Goal: Information Seeking & Learning: Learn about a topic

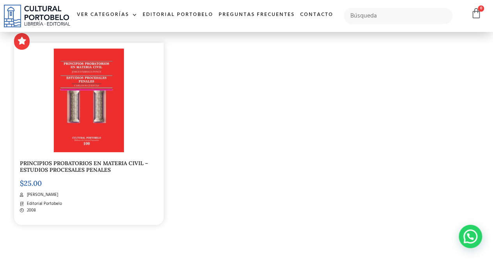
scroll to position [972, 0]
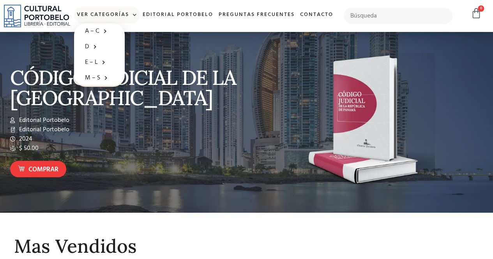
click at [137, 18] on span at bounding box center [133, 15] width 8 height 12
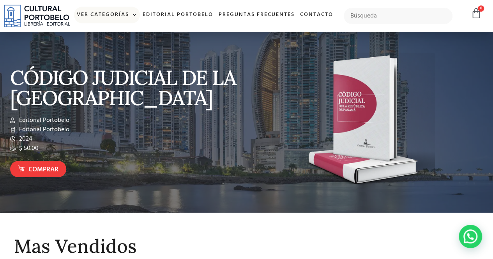
click at [140, 18] on link "Ver Categorías" at bounding box center [107, 15] width 66 height 17
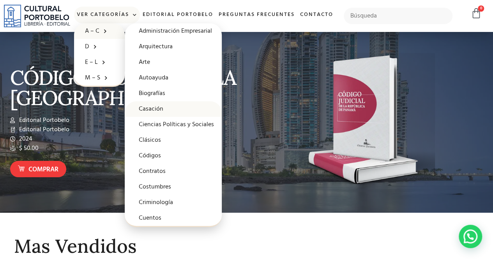
click at [168, 109] on link "Casación" at bounding box center [173, 109] width 97 height 16
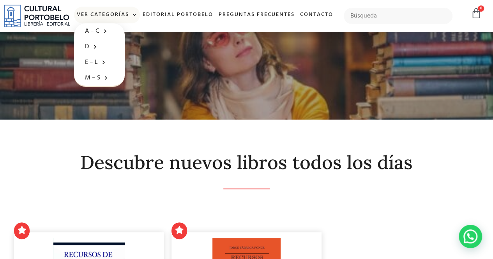
click at [137, 11] on span at bounding box center [133, 15] width 8 height 12
click at [137, 16] on span at bounding box center [133, 15] width 8 height 12
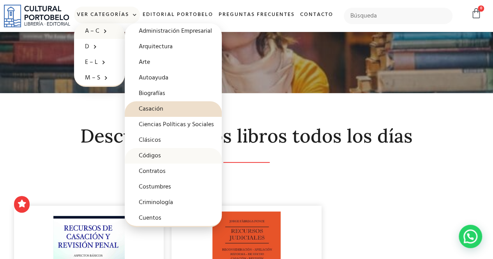
scroll to position [39, 0]
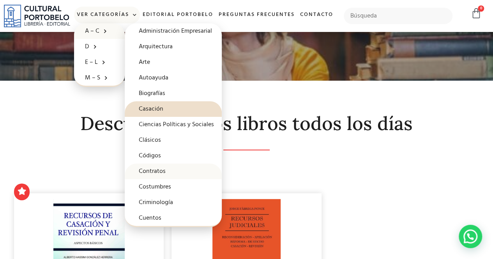
click at [181, 169] on link "Contratos" at bounding box center [173, 172] width 97 height 16
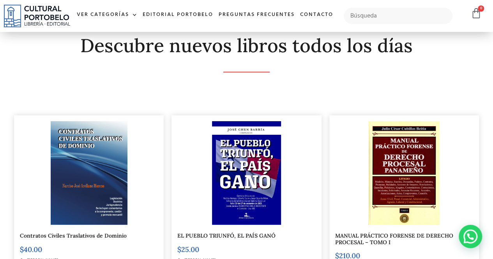
scroll to position [39, 0]
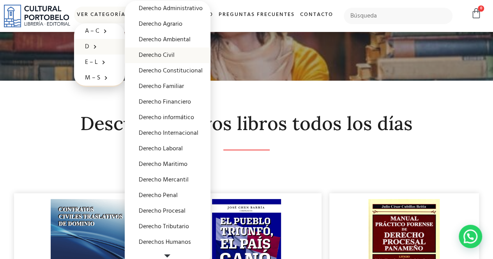
click at [201, 56] on link "Derecho Civil" at bounding box center [168, 56] width 86 height 16
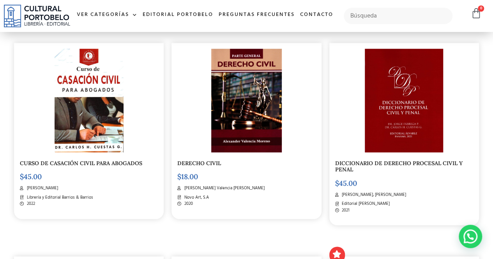
scroll to position [351, 0]
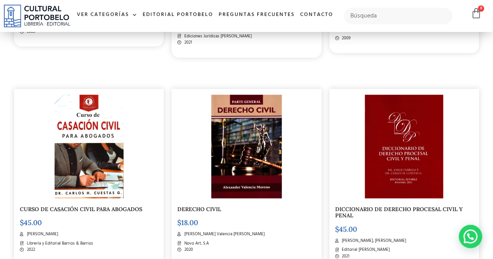
click at [71, 165] on img at bounding box center [89, 147] width 69 height 104
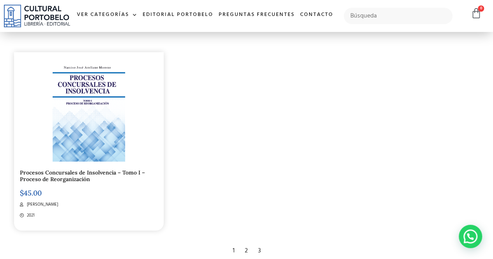
scroll to position [1286, 0]
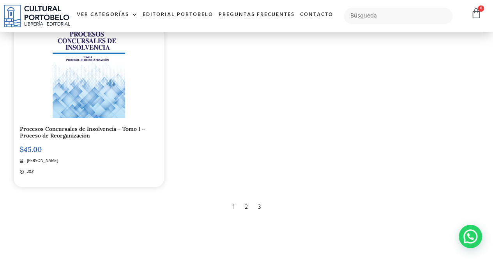
click at [249, 204] on div "2" at bounding box center [246, 207] width 11 height 17
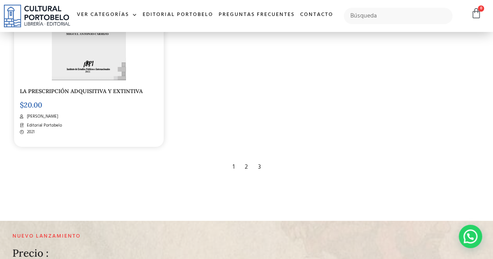
scroll to position [1402, 0]
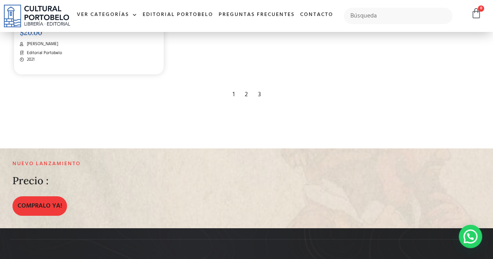
click at [261, 95] on div "3" at bounding box center [259, 94] width 11 height 17
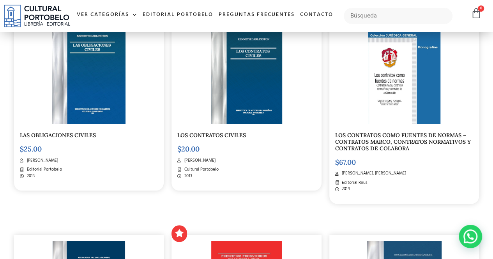
scroll to position [623, 0]
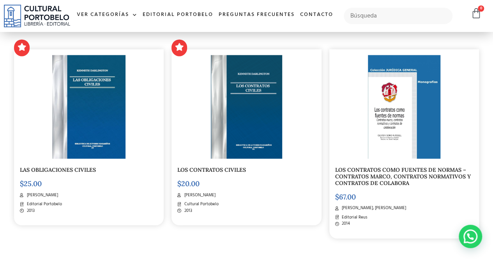
drag, startPoint x: 67, startPoint y: 195, endPoint x: 25, endPoint y: 192, distance: 42.9
click at [25, 192] on li "Kenneth Darlington" at bounding box center [89, 195] width 138 height 7
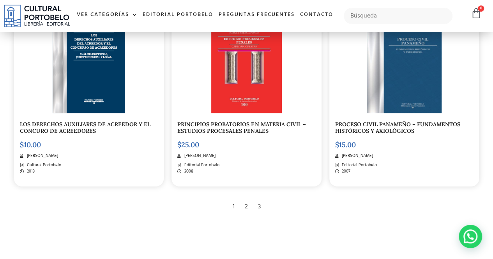
scroll to position [857, 0]
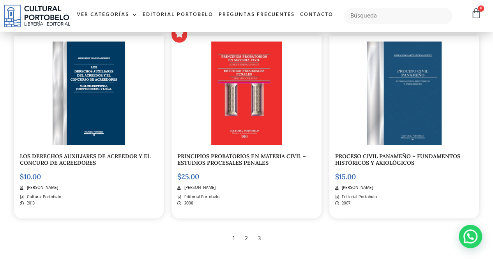
click at [258, 160] on link "PRINCIPIOS PROBATORIOS EN MATERIA CIVIL – ESTUDIOS PROCESALES PENALES" at bounding box center [241, 160] width 128 height 14
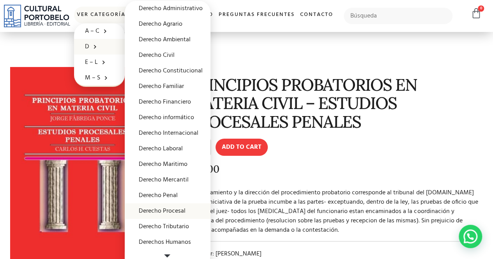
click at [193, 207] on link "Derecho Procesal" at bounding box center [168, 211] width 86 height 16
